Goal: Task Accomplishment & Management: Use online tool/utility

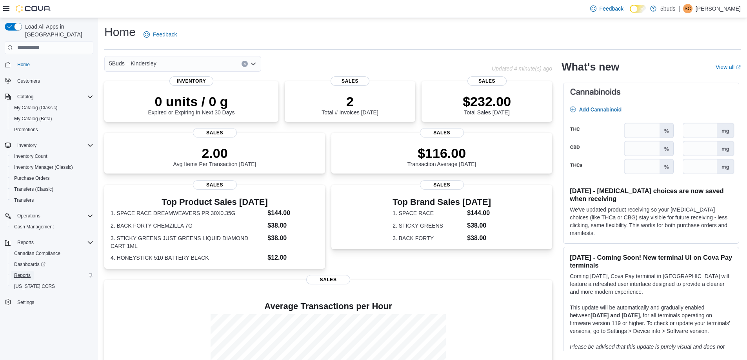
click at [22, 273] on span "Reports" at bounding box center [22, 276] width 16 height 6
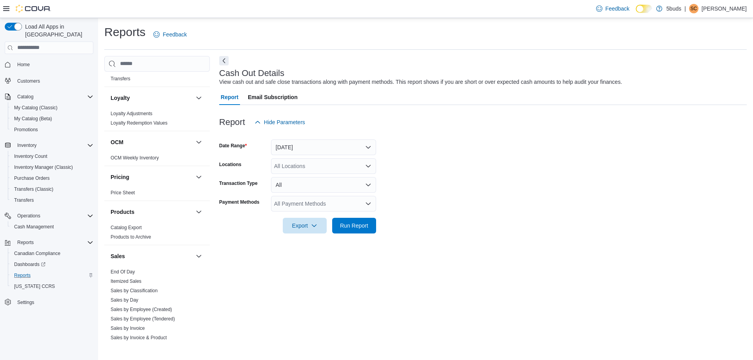
scroll to position [577, 0]
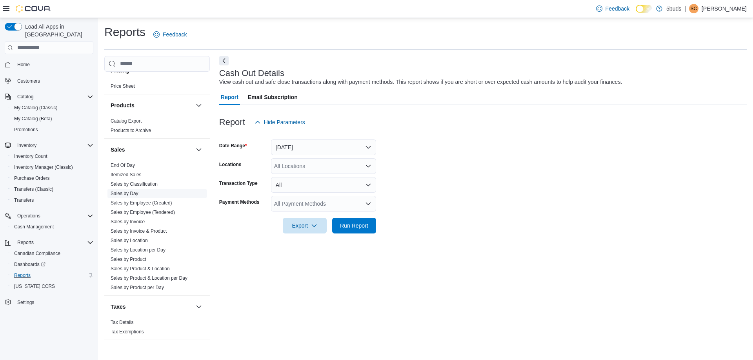
click at [129, 191] on link "Sales by Day" at bounding box center [125, 193] width 28 height 5
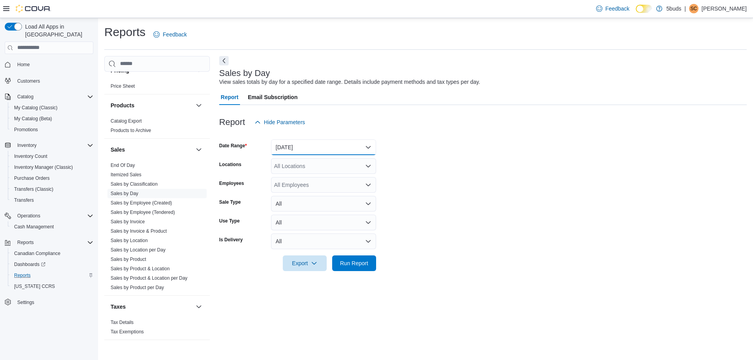
click at [295, 147] on button "[DATE]" at bounding box center [323, 148] width 105 height 16
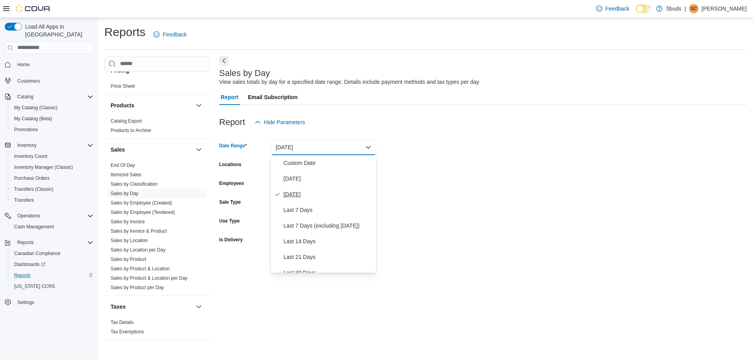
click at [295, 195] on span "[DATE]" at bounding box center [328, 194] width 89 height 9
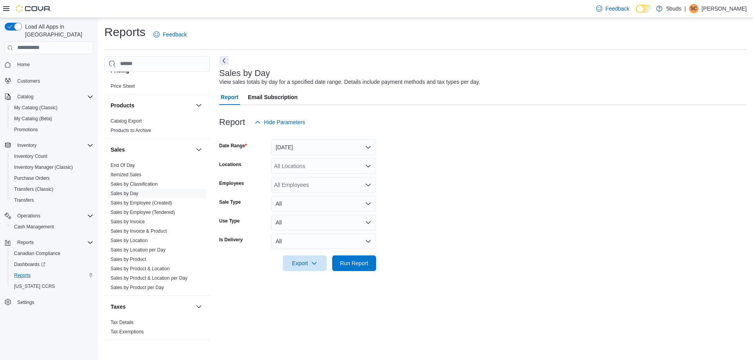
click at [411, 173] on form "Date Range [DATE] Locations All Locations Employees All Employees Sale Type All…" at bounding box center [482, 200] width 527 height 141
click at [324, 166] on div "All Locations" at bounding box center [323, 166] width 105 height 16
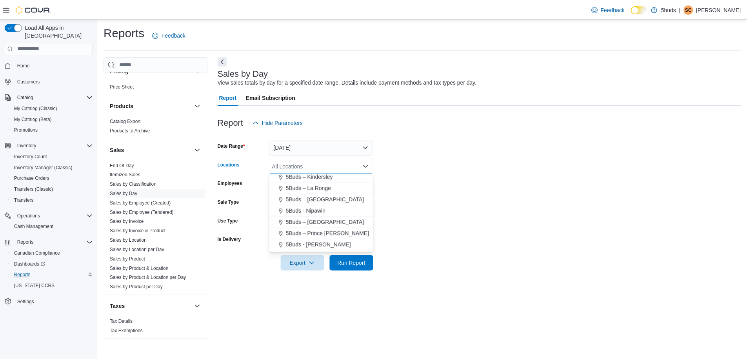
scroll to position [39, 0]
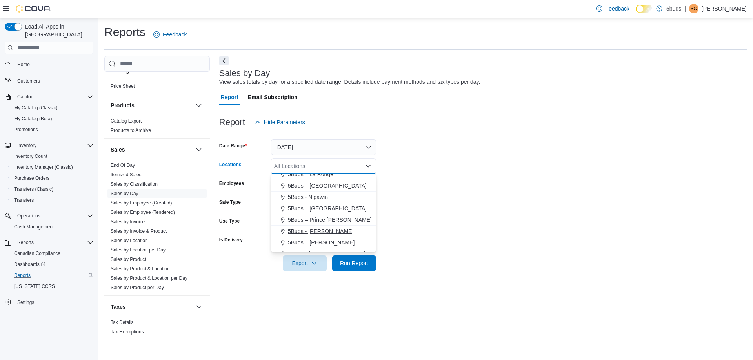
click at [318, 233] on span "5Buds - [PERSON_NAME]" at bounding box center [320, 231] width 65 height 8
click at [438, 211] on form "Date Range [DATE] Locations 5Buds - [GEOGRAPHIC_DATA] Combo box. Selected. 5Bud…" at bounding box center [482, 200] width 527 height 141
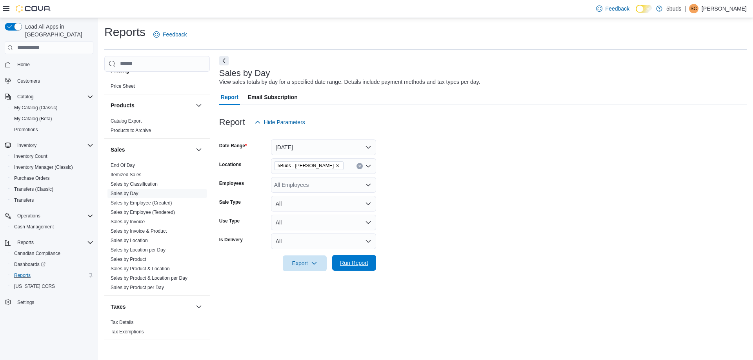
click at [360, 263] on span "Run Report" at bounding box center [354, 263] width 28 height 8
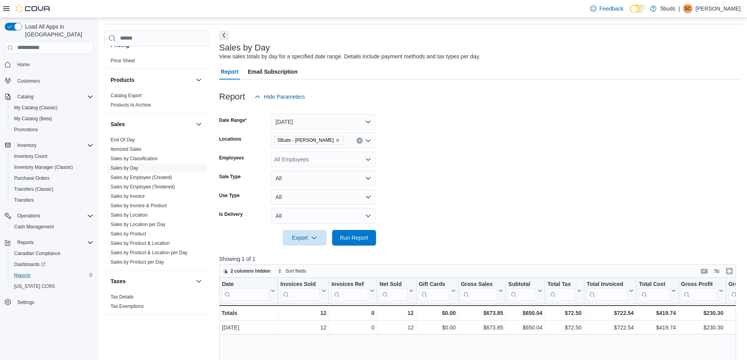
scroll to position [39, 0]
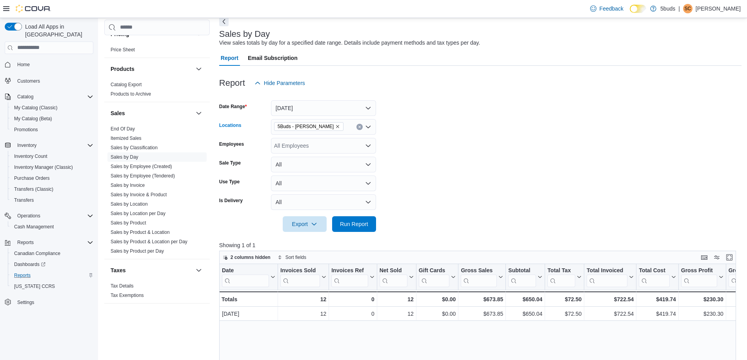
click at [335, 128] on icon "Remove 5Buds - Regina from selection in this group" at bounding box center [337, 126] width 5 height 5
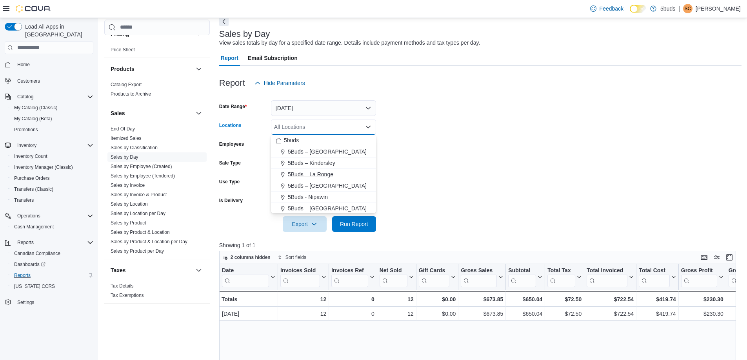
click at [318, 173] on span "5Buds – La Ronge" at bounding box center [310, 175] width 45 height 8
click at [347, 222] on span "Run Report" at bounding box center [354, 224] width 28 height 8
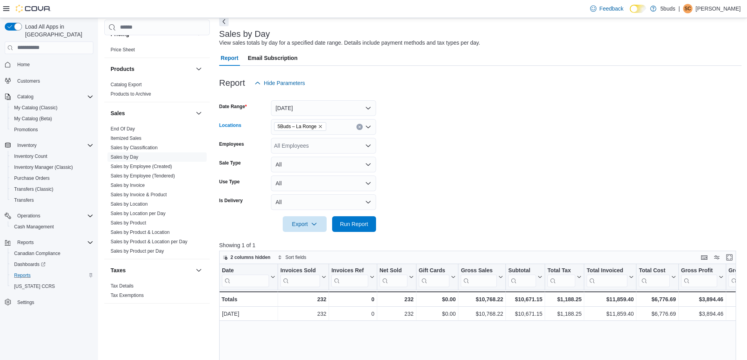
click at [319, 127] on icon "Remove 5Buds – La Ronge from selection in this group" at bounding box center [320, 126] width 3 height 3
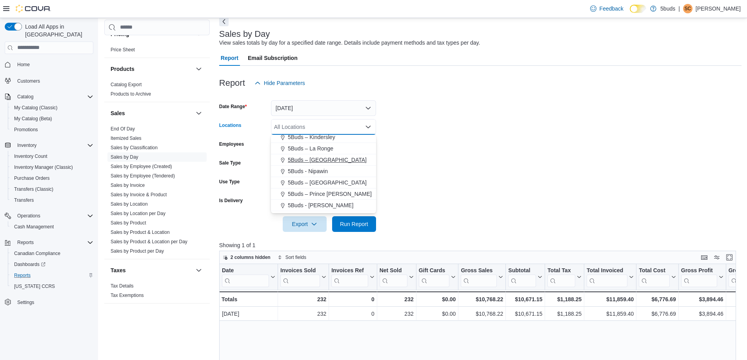
scroll to position [39, 0]
click at [322, 181] on span "5Buds – Prince [PERSON_NAME]" at bounding box center [330, 181] width 84 height 8
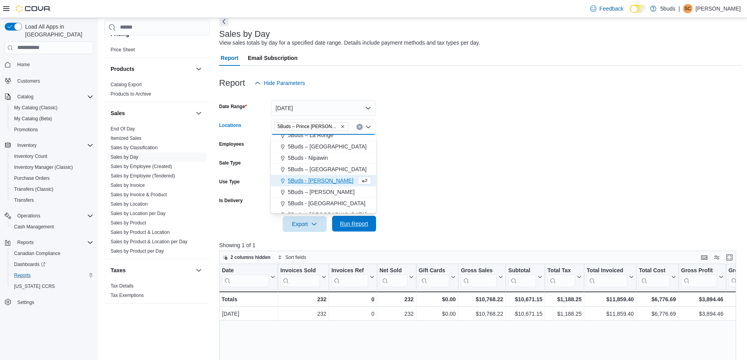
click at [366, 223] on span "Run Report" at bounding box center [354, 224] width 28 height 8
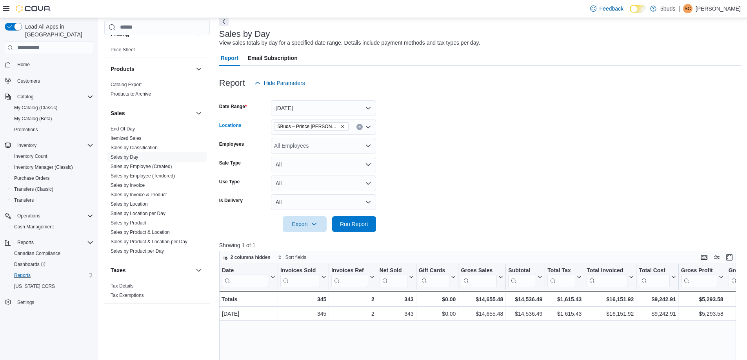
click at [330, 126] on span "5Buds – Prince [PERSON_NAME]" at bounding box center [311, 126] width 75 height 9
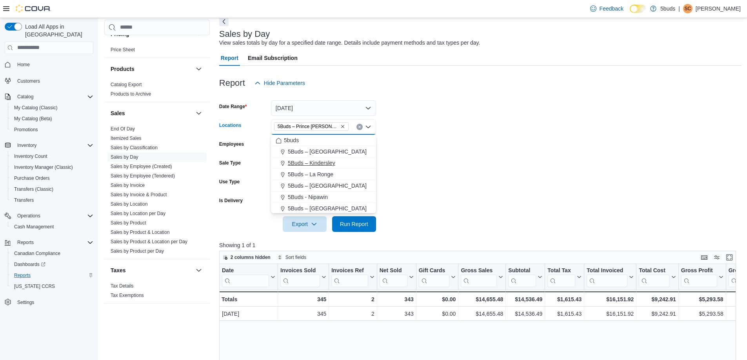
click at [327, 162] on span "5Buds – Kindersley" at bounding box center [311, 163] width 47 height 8
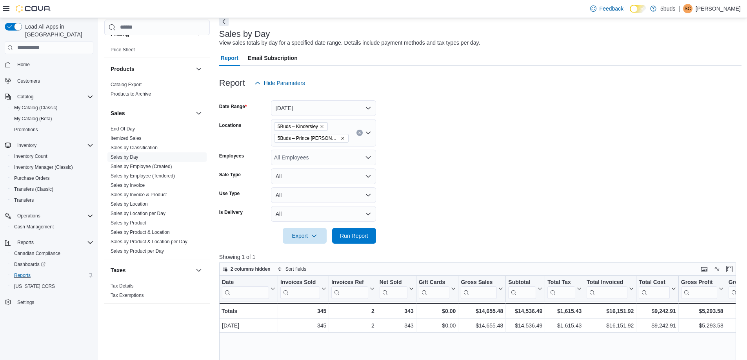
click at [353, 227] on div at bounding box center [480, 225] width 522 height 6
click at [353, 233] on span "Run Report" at bounding box center [354, 236] width 28 height 8
click at [340, 138] on icon "Remove 5Buds – Prince Albert from selection in this group" at bounding box center [342, 138] width 5 height 5
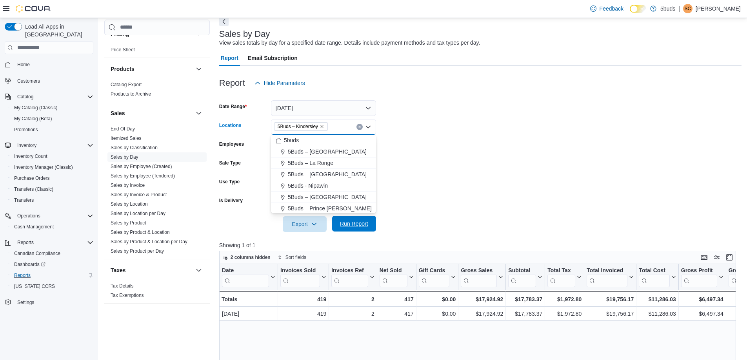
click at [347, 223] on span "Run Report" at bounding box center [354, 224] width 28 height 8
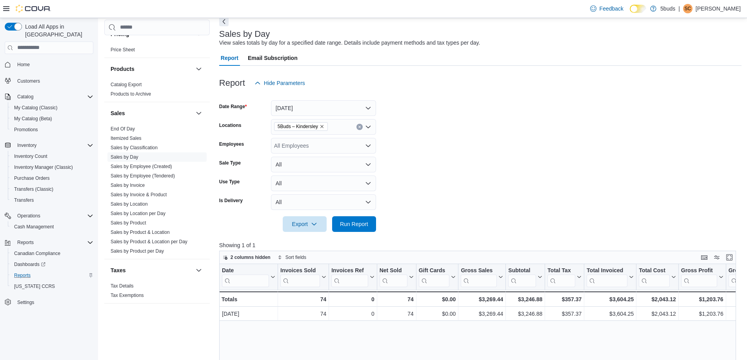
click at [322, 125] on icon "Remove 5Buds – Kindersley from selection in this group" at bounding box center [322, 126] width 5 height 5
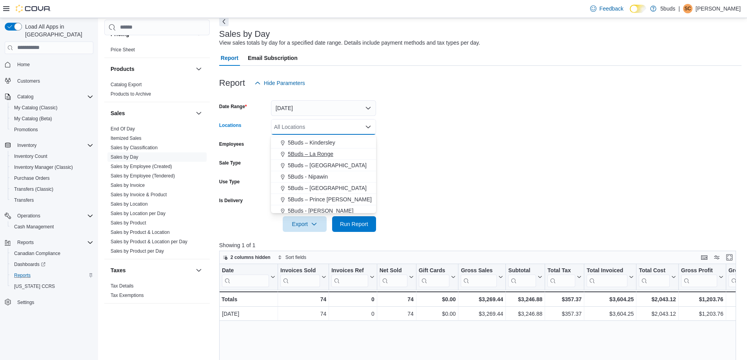
scroll to position [39, 0]
click at [315, 171] on span "5Buds – [GEOGRAPHIC_DATA]" at bounding box center [327, 170] width 79 height 8
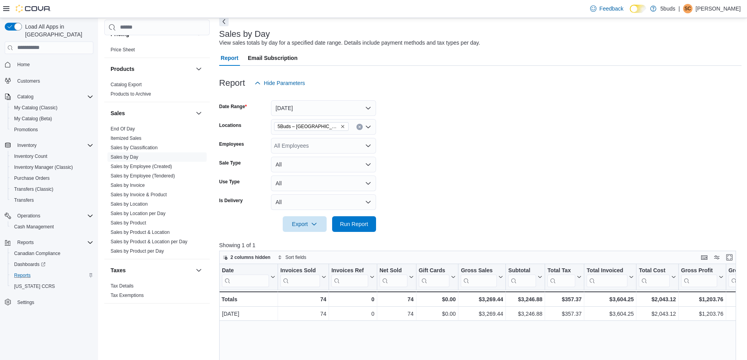
click at [355, 232] on div at bounding box center [480, 236] width 522 height 9
click at [354, 225] on span "Run Report" at bounding box center [354, 224] width 28 height 8
click at [341, 126] on icon "Remove 5Buds – North Battleford from selection in this group" at bounding box center [342, 126] width 3 height 3
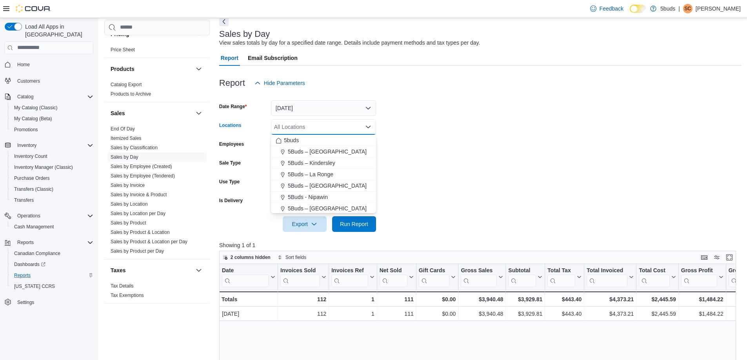
click at [461, 146] on form "Date Range [DATE] Locations All Locations Combo box. Selected. Combo box input.…" at bounding box center [480, 161] width 522 height 141
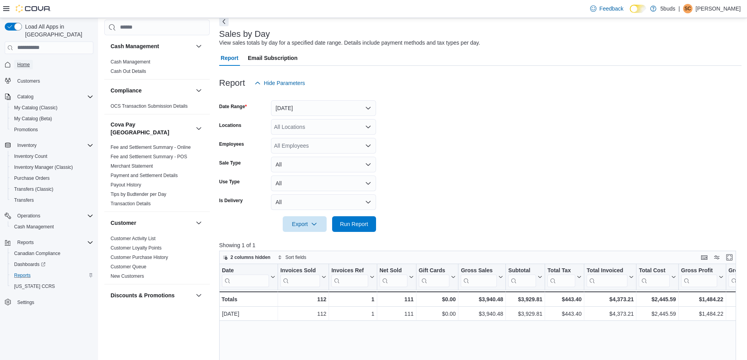
click at [24, 62] on span "Home" at bounding box center [23, 65] width 13 height 6
